Goal: Task Accomplishment & Management: Manage account settings

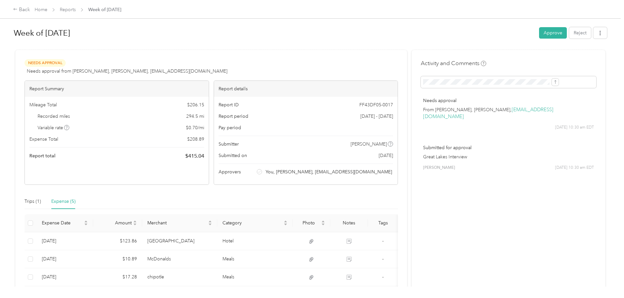
click at [41, 89] on div "Back Home Reports Week of [DATE] Week of [DATE] Approve Reject Needs Approval N…" at bounding box center [310, 149] width 621 height 298
click at [129, 37] on h1 "Week of [DATE]" at bounding box center [274, 33] width 521 height 16
click at [100, 9] on div "Home Reports Week of [DATE]" at bounding box center [78, 9] width 87 height 7
click at [47, 11] on link "Home" at bounding box center [41, 10] width 13 height 6
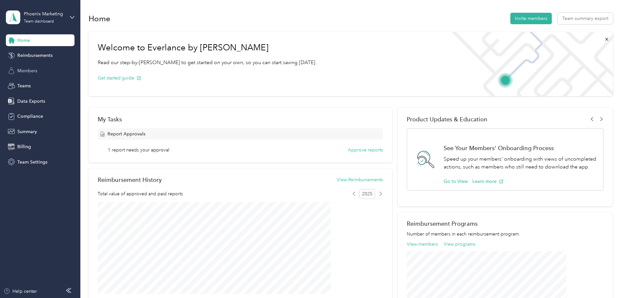
click at [20, 72] on span "Members" at bounding box center [27, 70] width 20 height 7
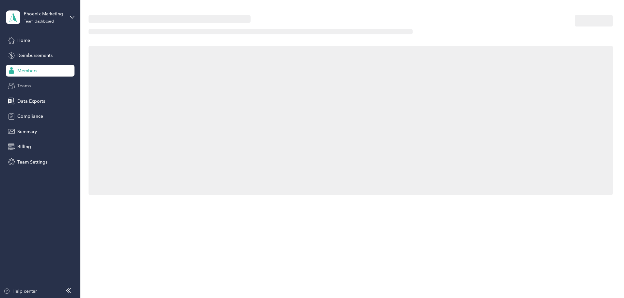
click at [22, 82] on div "Teams" at bounding box center [40, 86] width 69 height 12
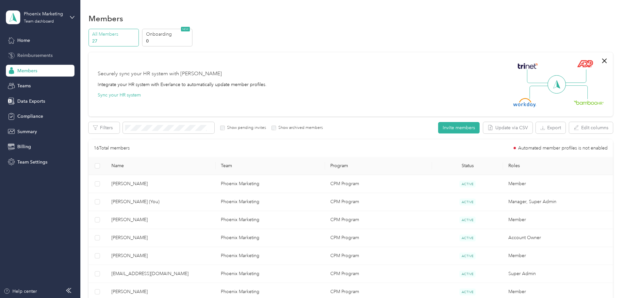
click at [23, 53] on span "Reimbursements" at bounding box center [34, 55] width 35 height 7
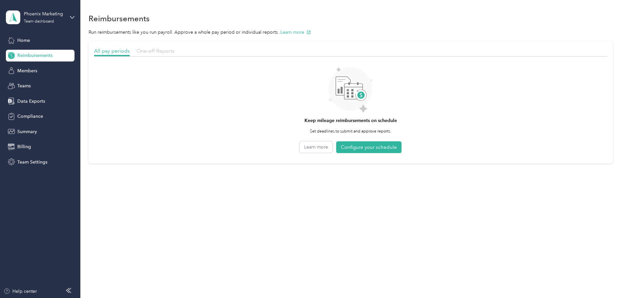
click at [175, 49] on span "One-off Reports" at bounding box center [156, 51] width 38 height 6
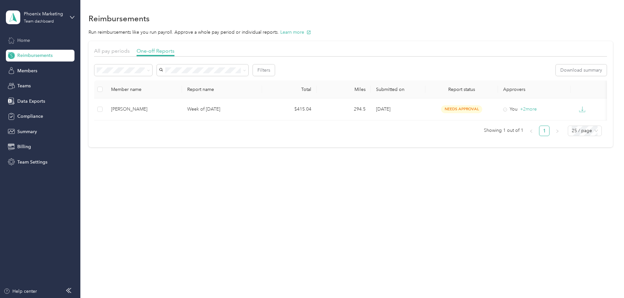
click at [24, 44] on div "Home" at bounding box center [40, 40] width 69 height 12
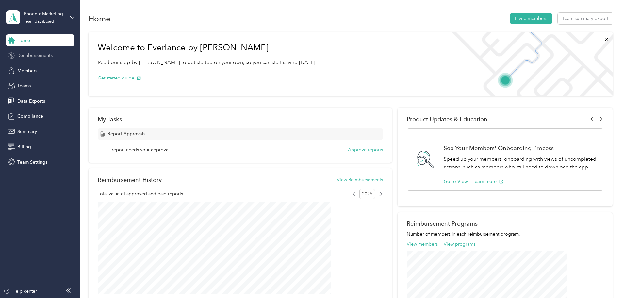
click at [29, 58] on span "Reimbursements" at bounding box center [34, 55] width 35 height 7
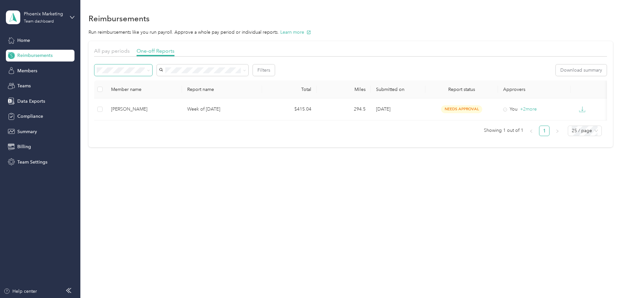
click at [150, 72] on span at bounding box center [147, 70] width 5 height 7
click at [150, 71] on icon at bounding box center [148, 70] width 3 height 3
click at [173, 108] on li "Needs payment" at bounding box center [168, 103] width 58 height 11
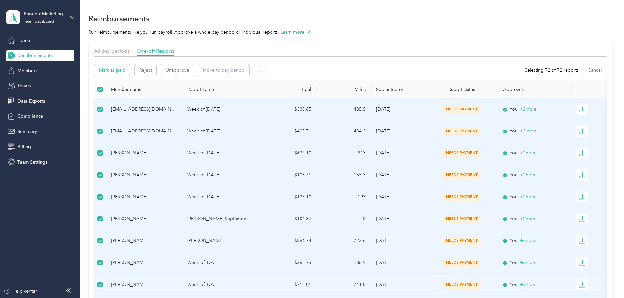
click at [130, 72] on button "Mark as paid" at bounding box center [112, 69] width 36 height 11
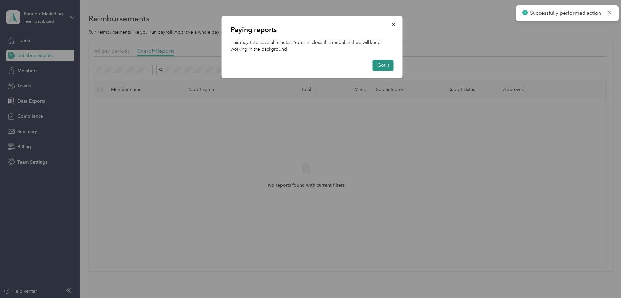
click at [380, 67] on button "Got it" at bounding box center [383, 65] width 21 height 11
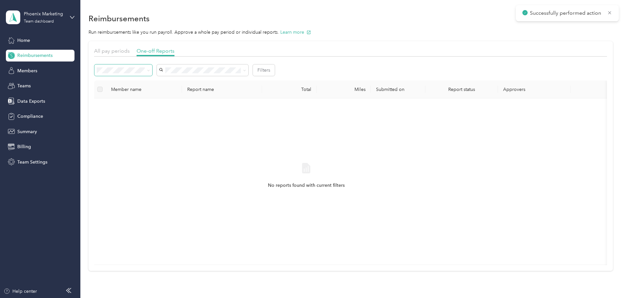
click at [152, 66] on span at bounding box center [123, 69] width 58 height 11
click at [150, 70] on span at bounding box center [147, 70] width 5 height 7
click at [150, 71] on icon at bounding box center [148, 70] width 3 height 3
click at [143, 85] on li "All" at bounding box center [167, 82] width 58 height 11
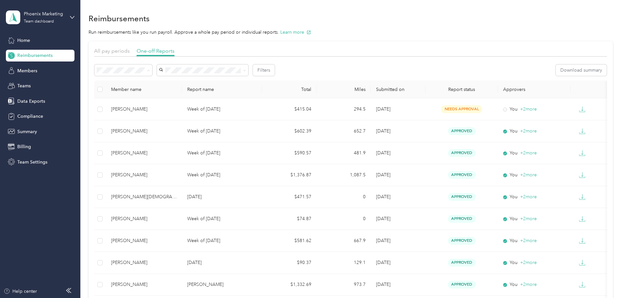
click at [165, 105] on span "Needs payment" at bounding box center [159, 105] width 33 height 6
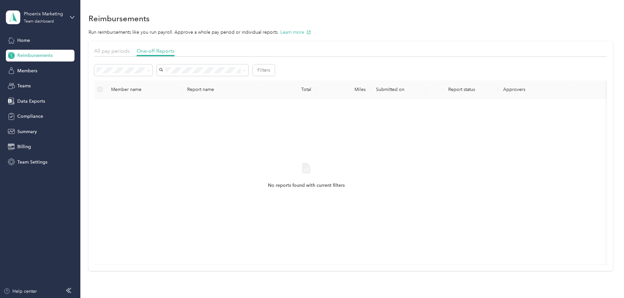
click at [20, 41] on span "Home" at bounding box center [23, 40] width 13 height 7
